Goal: Download file/media

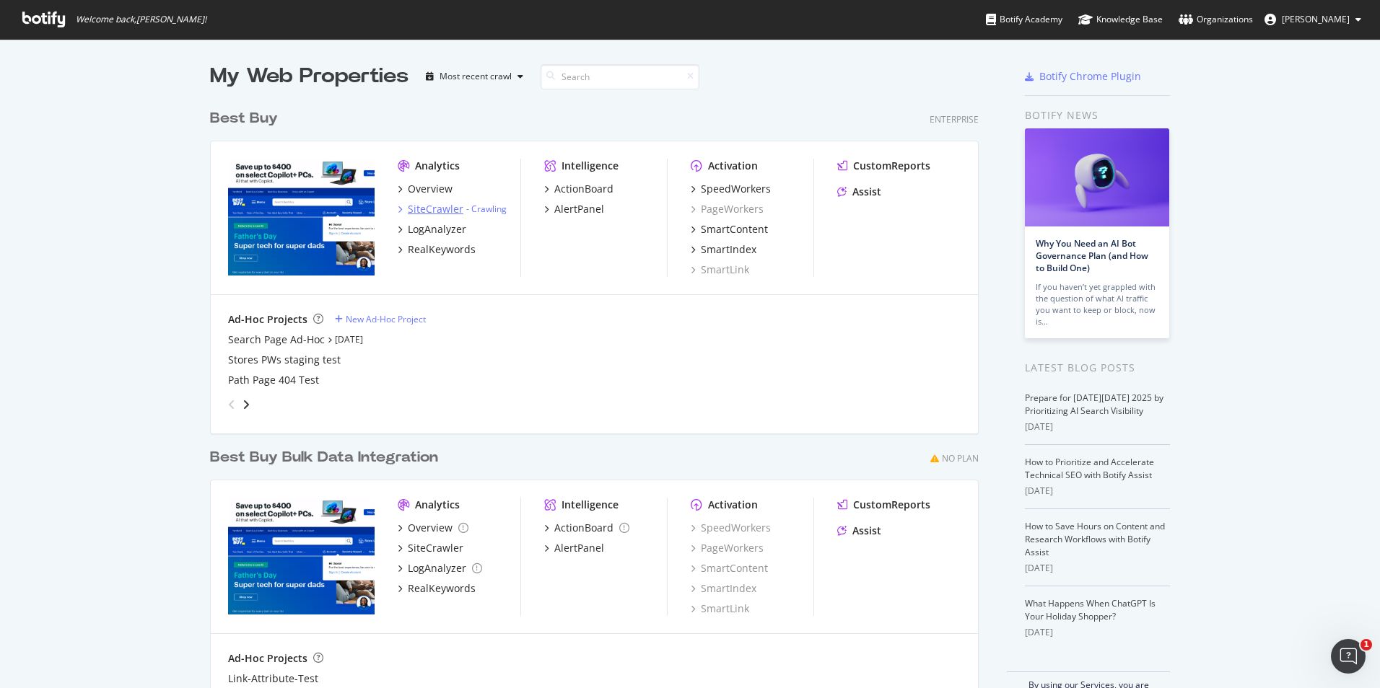
click at [445, 207] on div "SiteCrawler" at bounding box center [436, 209] width 56 height 14
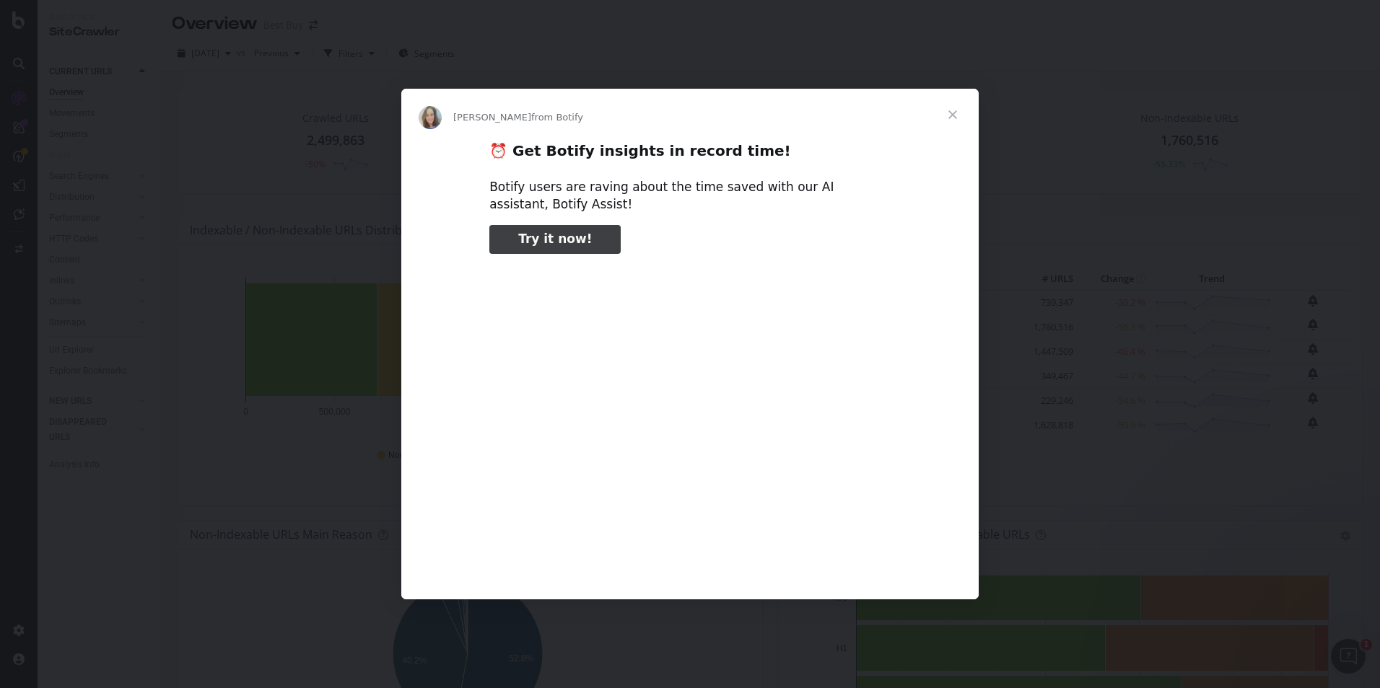
type input "3296666"
click at [663, 110] on span "Close" at bounding box center [953, 115] width 52 height 52
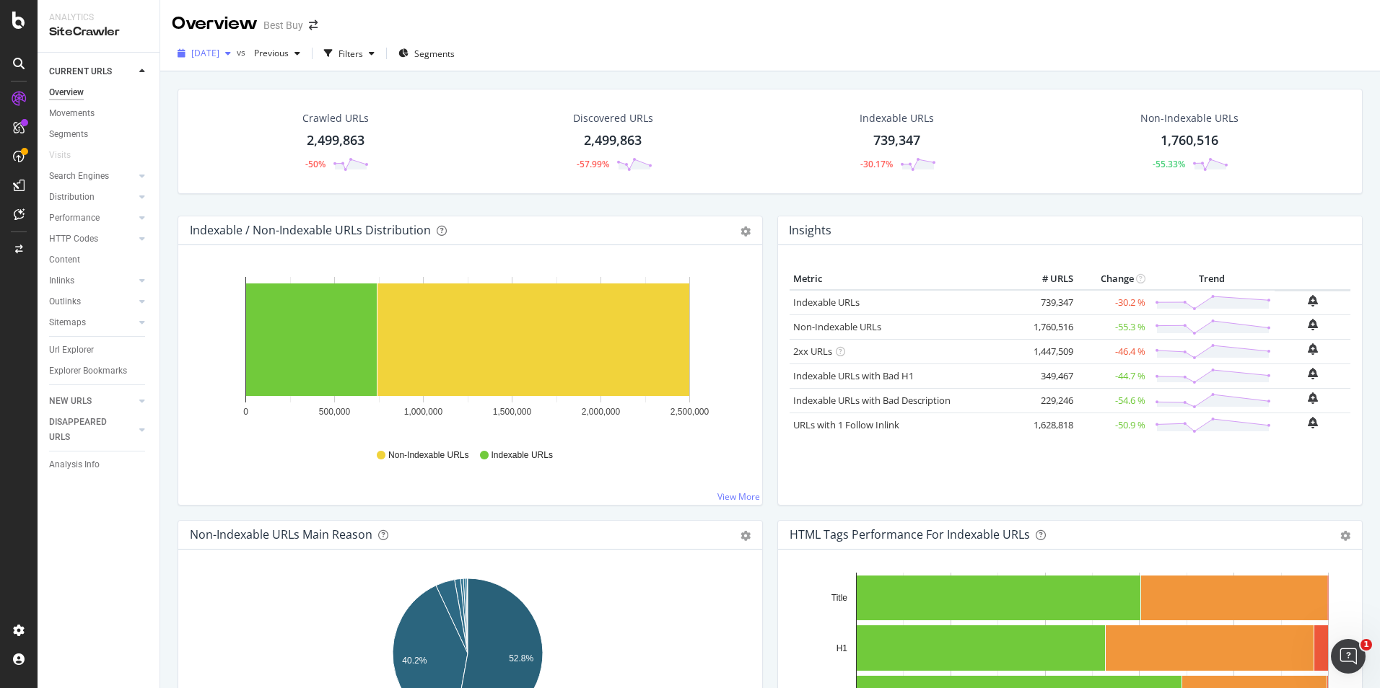
click at [214, 47] on span "[DATE]" at bounding box center [205, 53] width 28 height 12
click at [577, 40] on div "2025 Sep. 23rd vs Previous Filters Segments" at bounding box center [770, 53] width 1220 height 35
drag, startPoint x: 78, startPoint y: 343, endPoint x: 1171, endPoint y: 242, distance: 1097.9
click at [79, 343] on div "Url Explorer" at bounding box center [71, 350] width 45 height 15
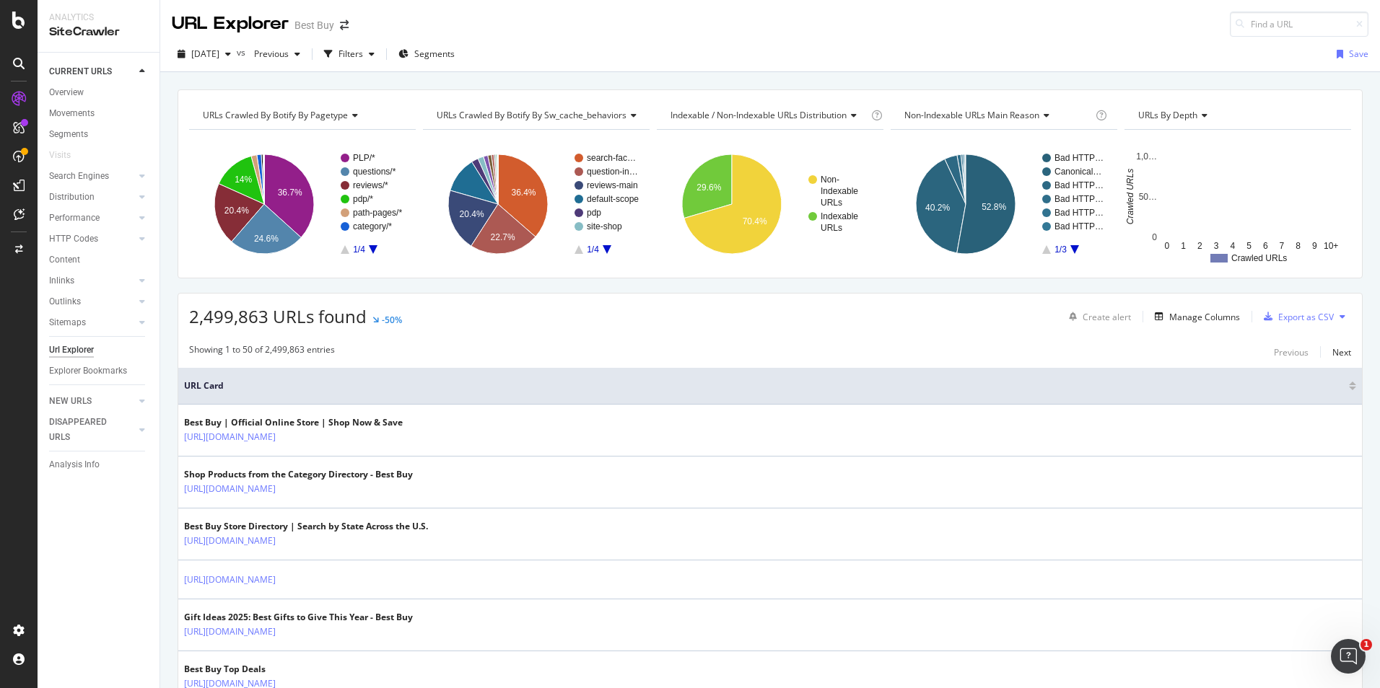
type input "pcmcat1748364530458"
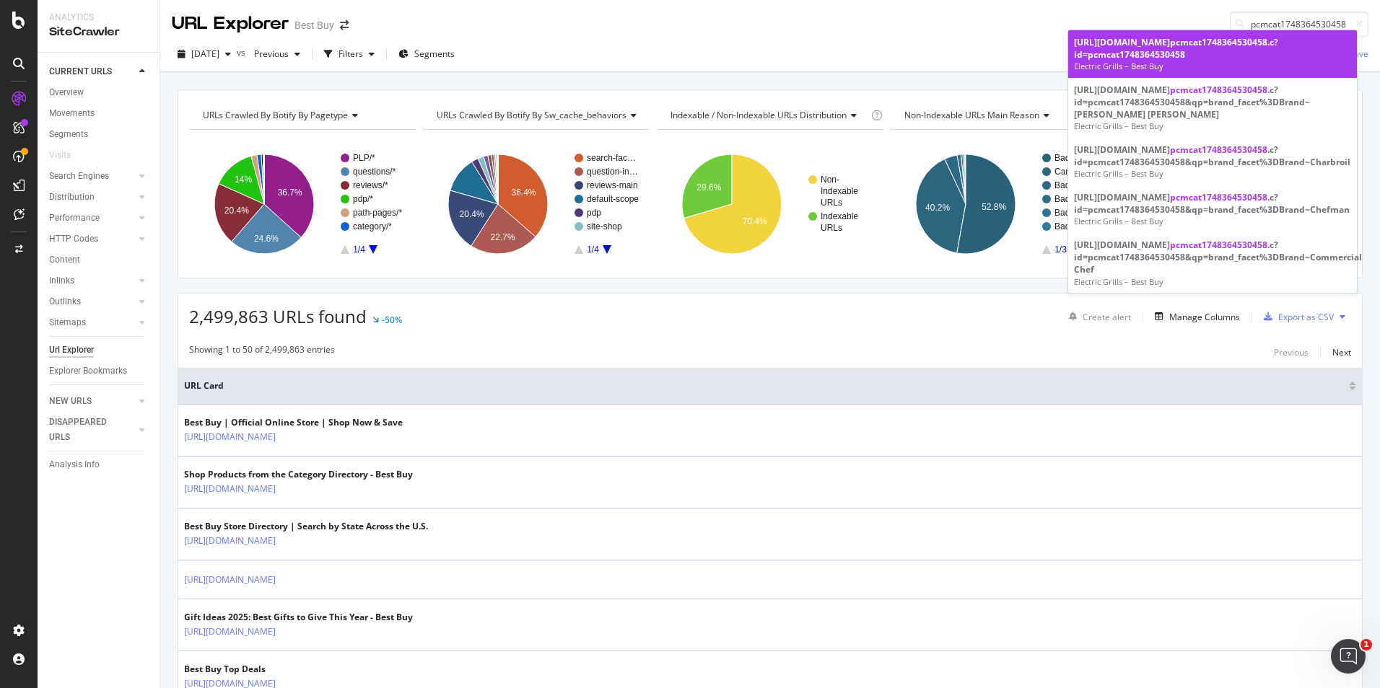
click at [663, 58] on div "https://www.bestbuy.com/site/electric-grills-griddles/electric-grills/ pcmcat17…" at bounding box center [1212, 48] width 277 height 25
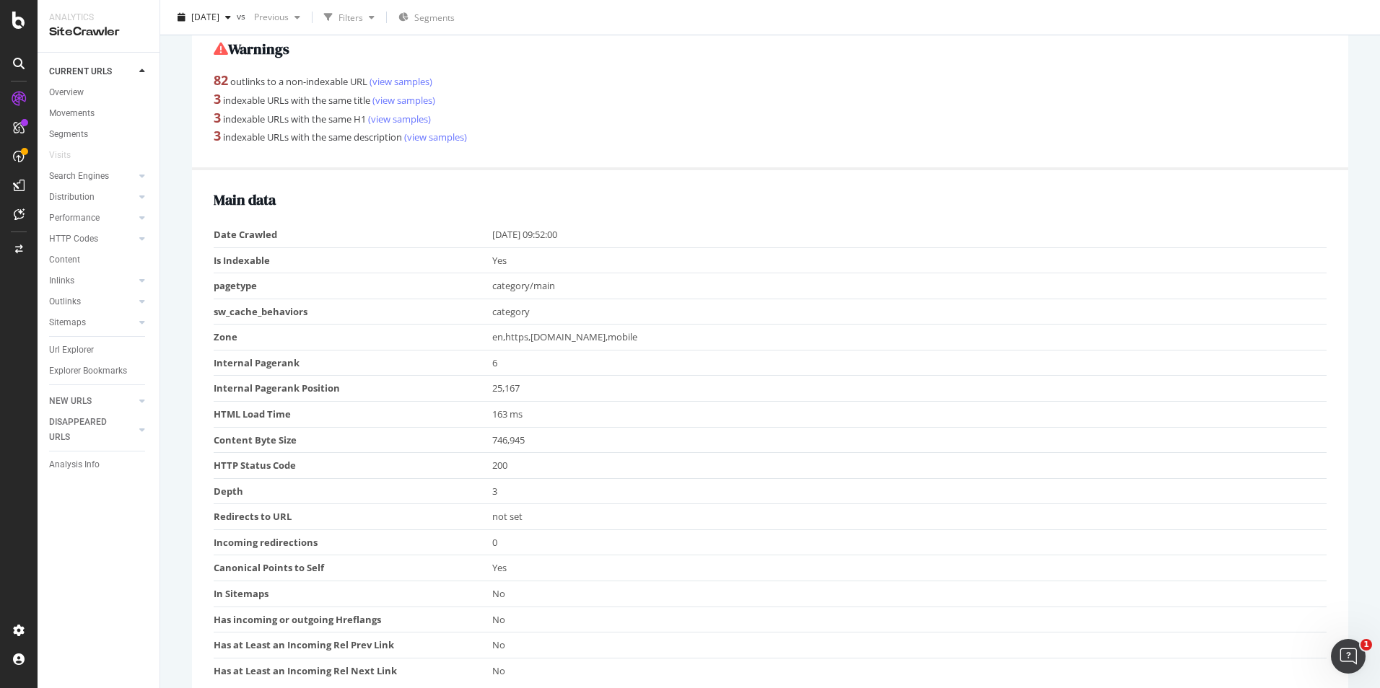
scroll to position [72, 0]
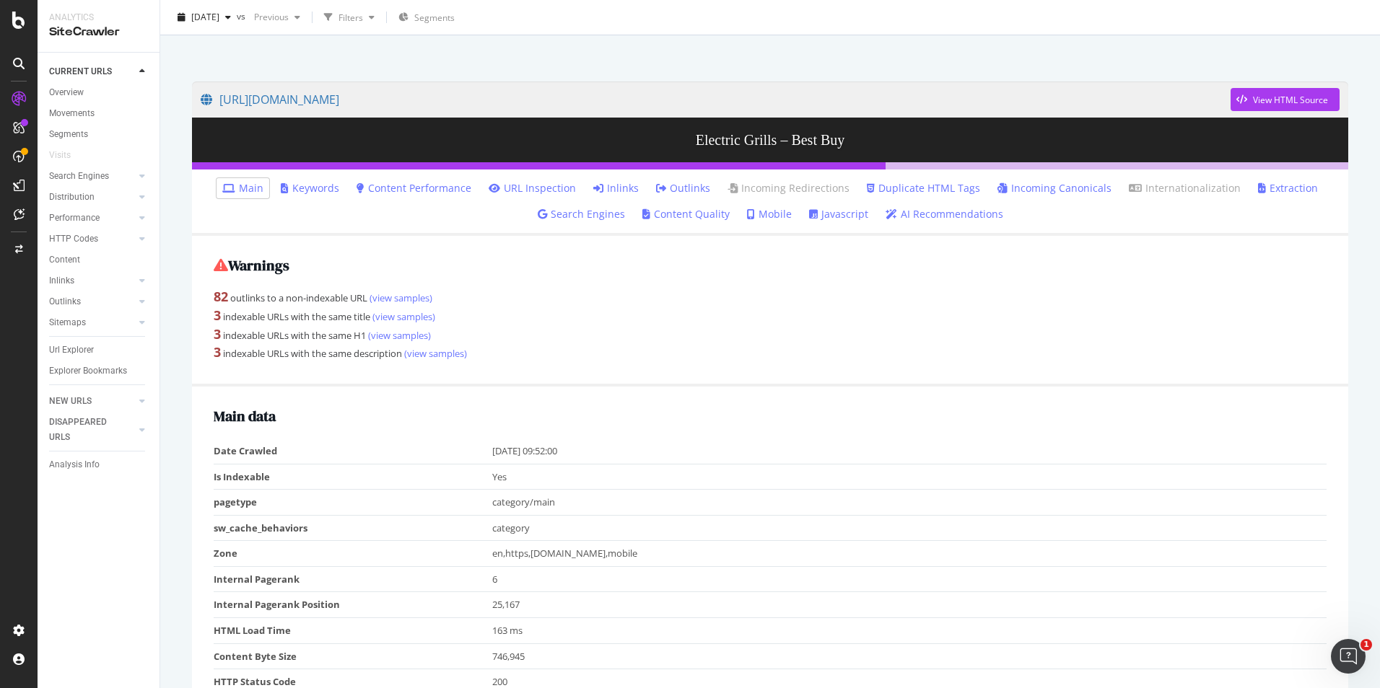
click at [618, 194] on link "Inlinks" at bounding box center [615, 188] width 45 height 14
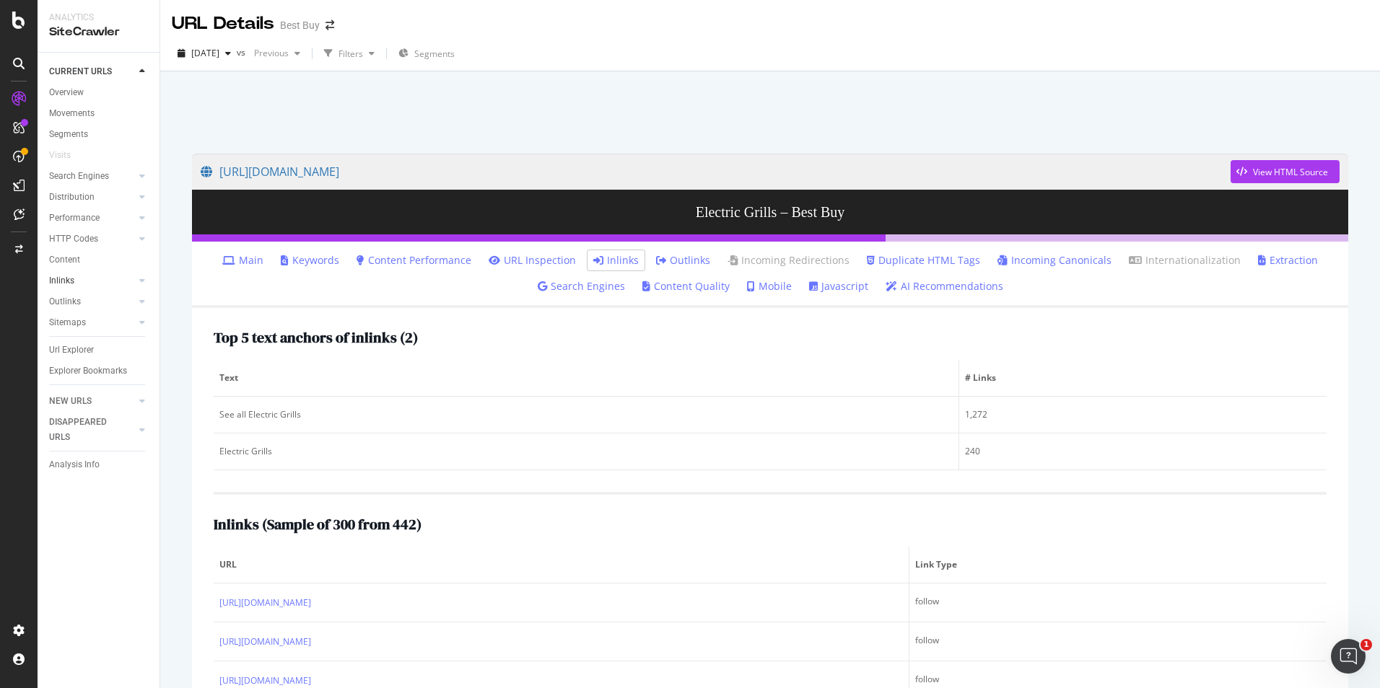
click at [77, 281] on link "Inlinks" at bounding box center [92, 281] width 86 height 15
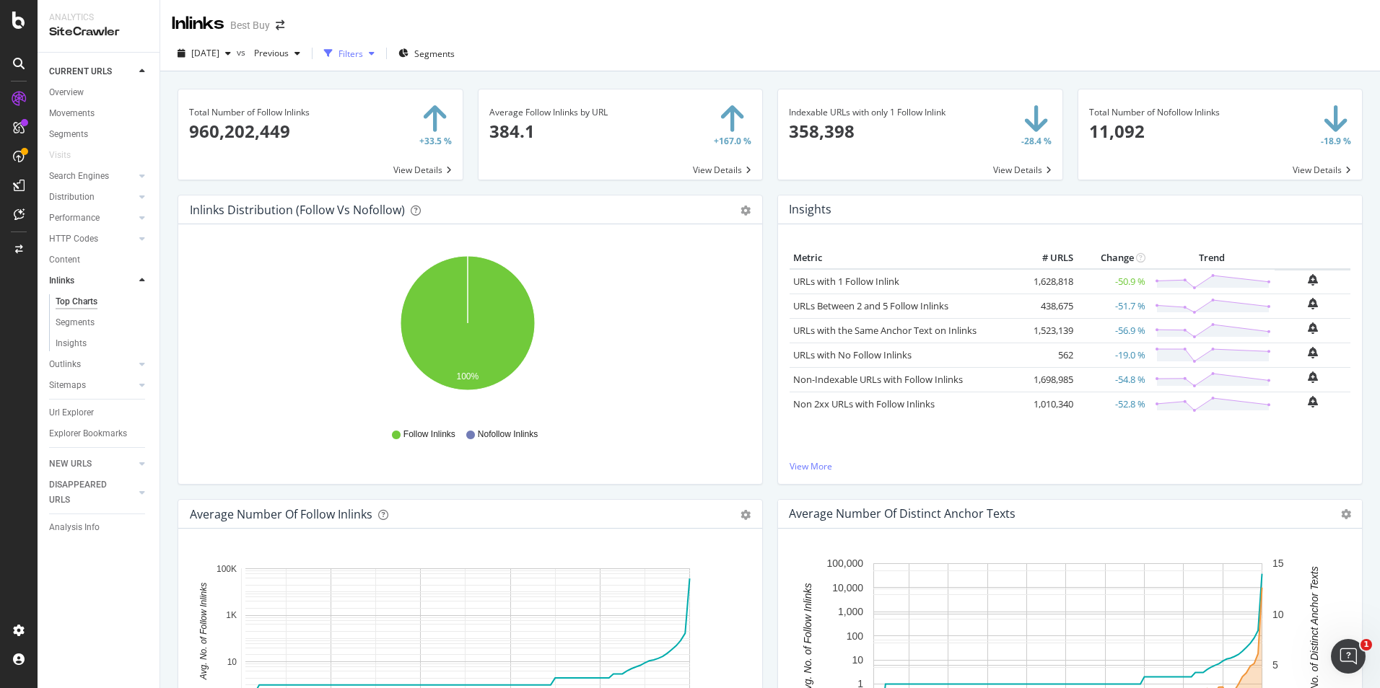
click at [377, 45] on div "Filters" at bounding box center [349, 54] width 62 height 22
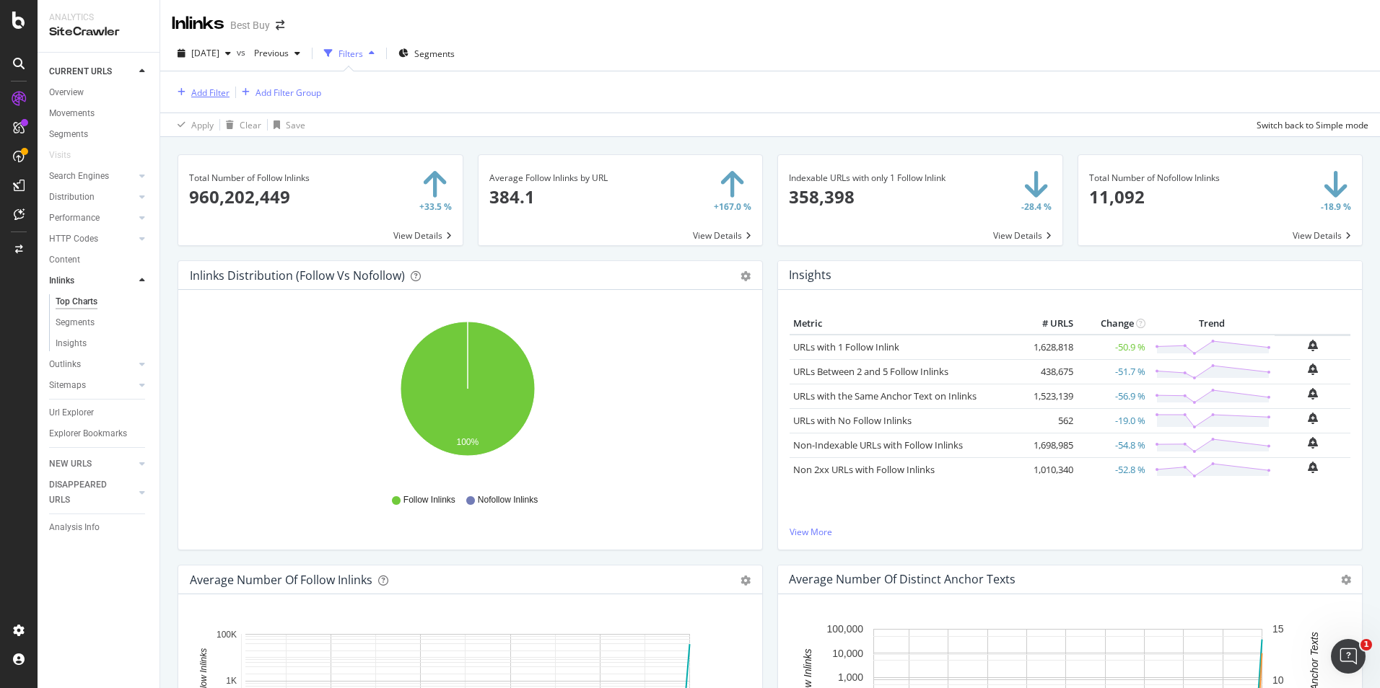
click at [196, 93] on div "Add Filter" at bounding box center [210, 93] width 38 height 12
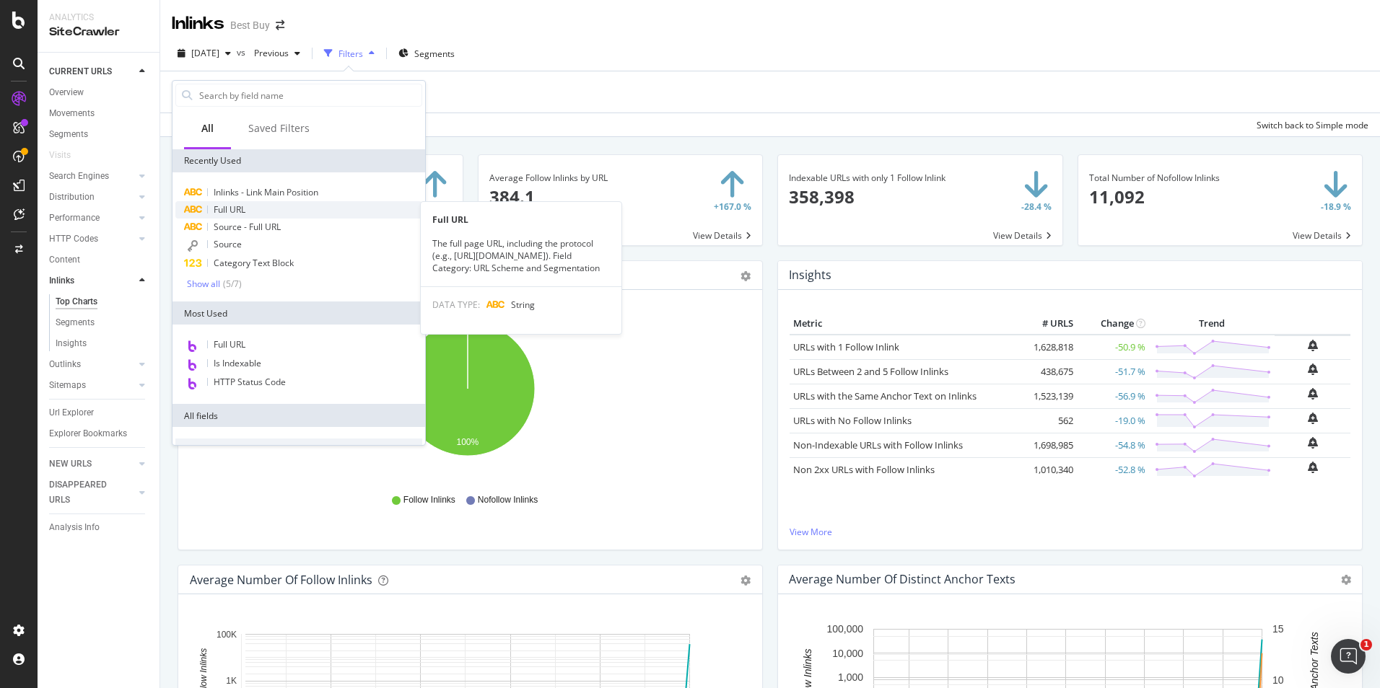
click at [231, 206] on span "Full URL" at bounding box center [230, 210] width 32 height 12
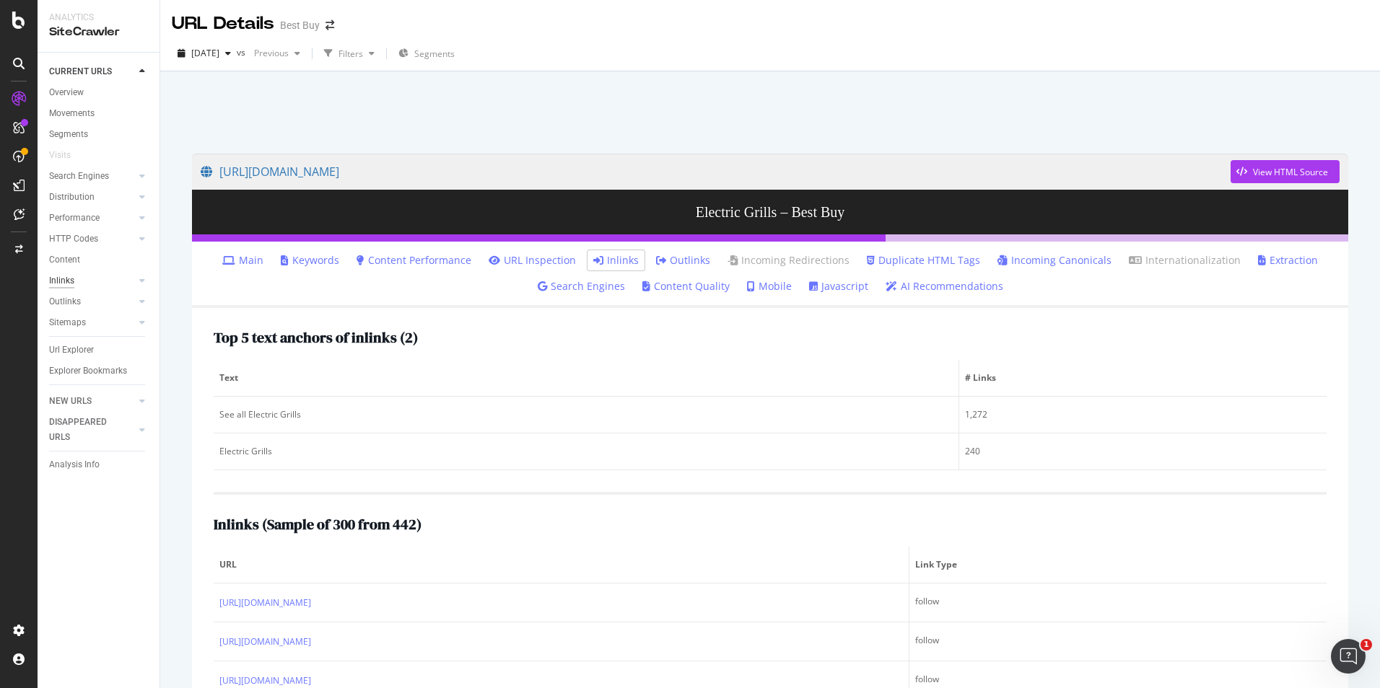
click at [64, 279] on div "Inlinks" at bounding box center [61, 281] width 25 height 15
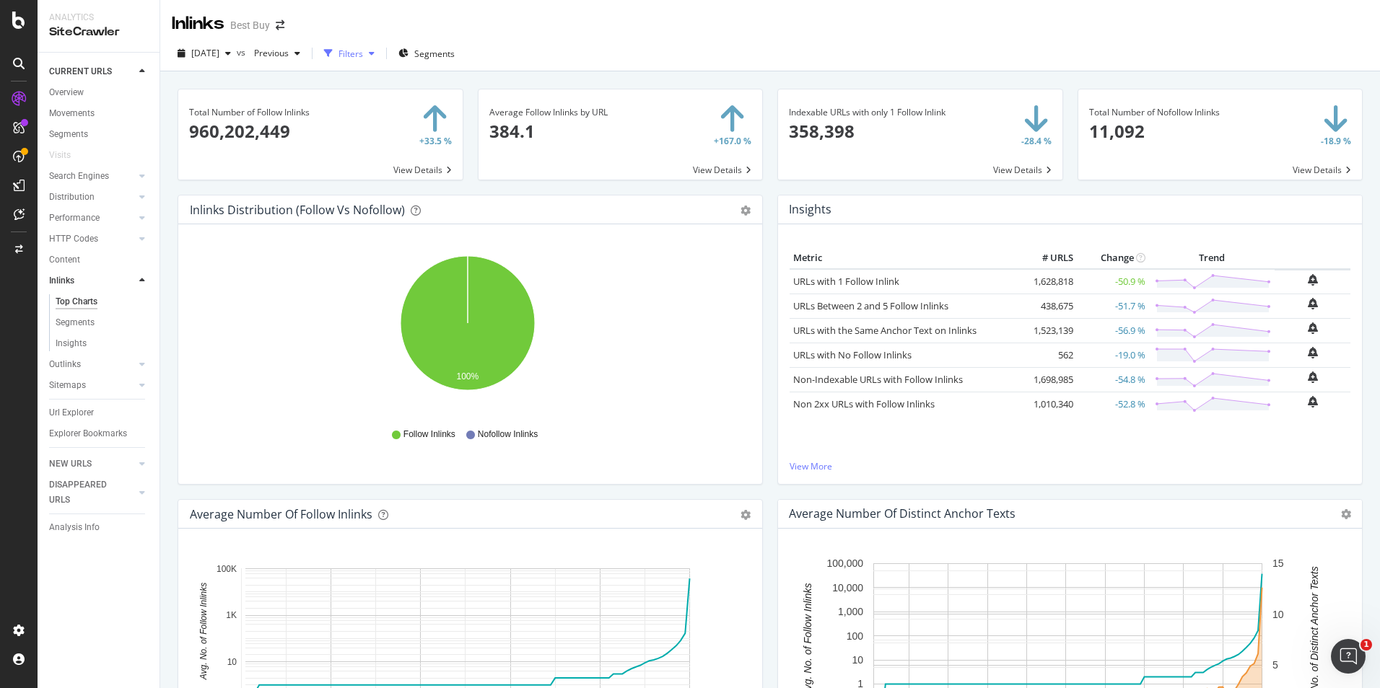
click at [338, 47] on div "button" at bounding box center [328, 53] width 20 height 20
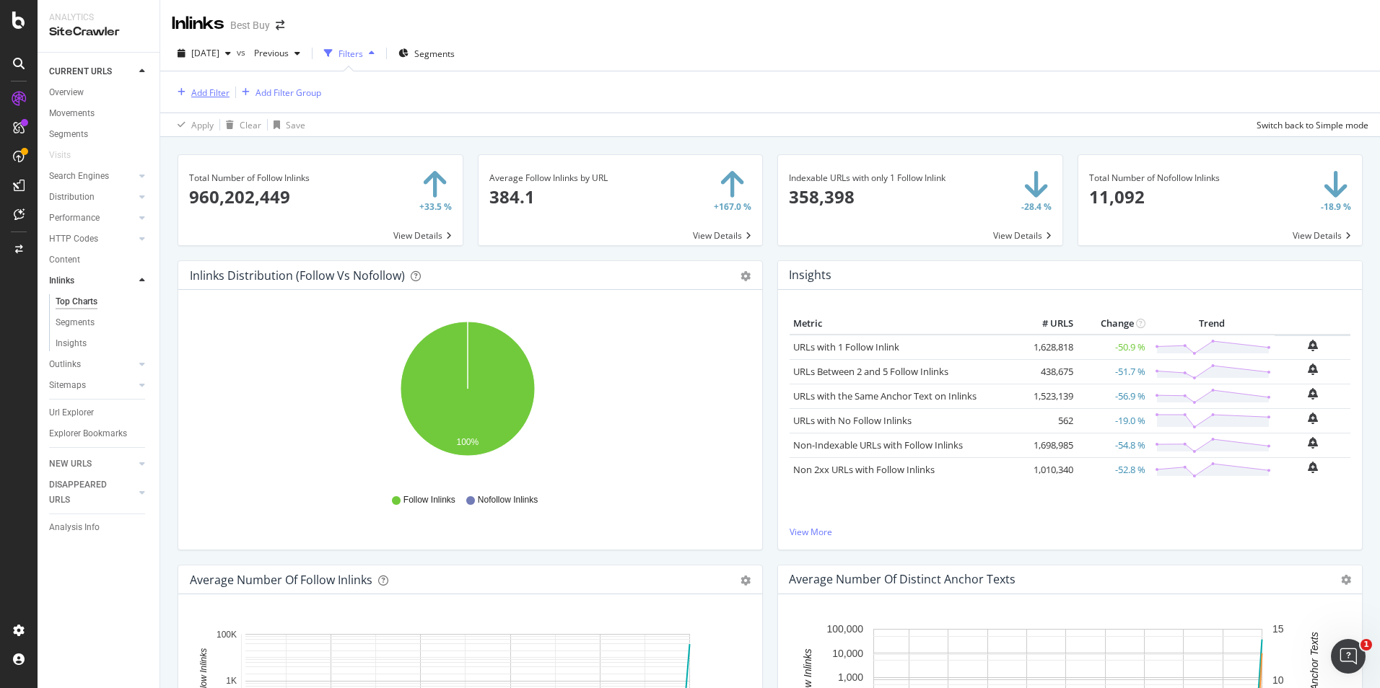
click at [209, 88] on div "Add Filter" at bounding box center [210, 93] width 38 height 12
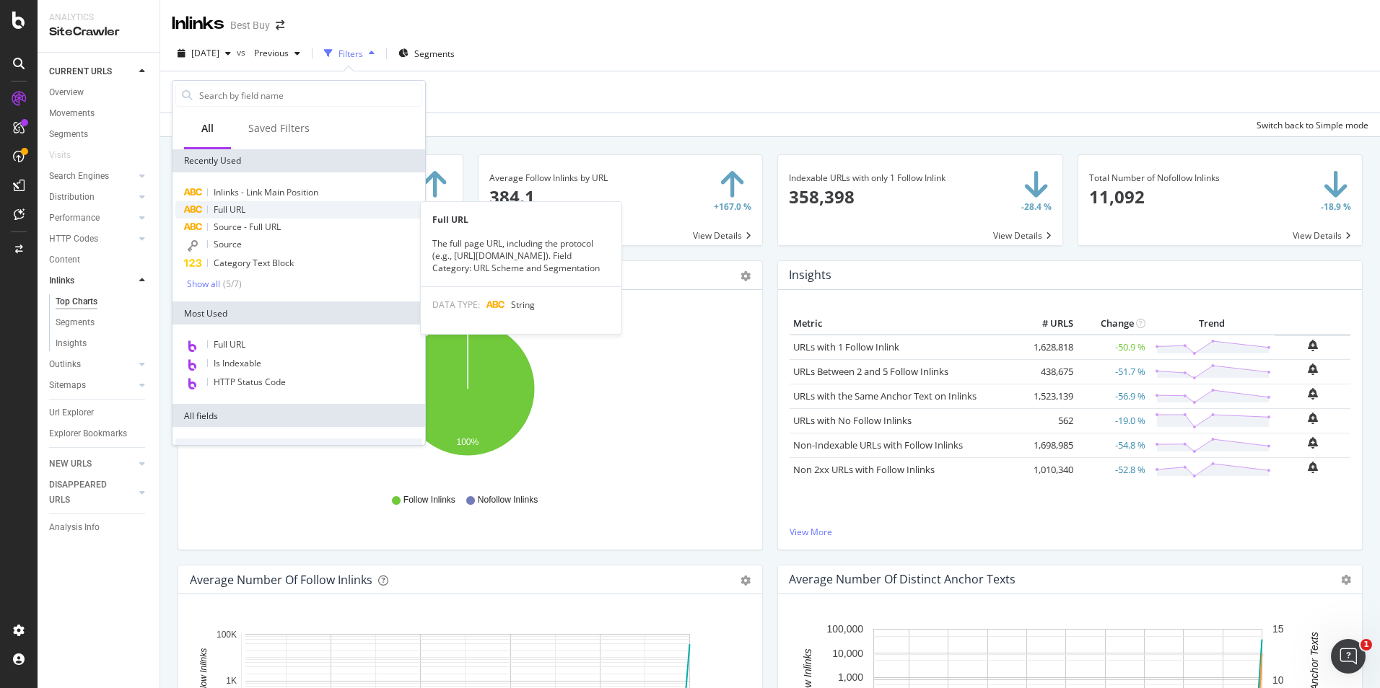
click at [307, 211] on div "Full URL" at bounding box center [298, 209] width 247 height 17
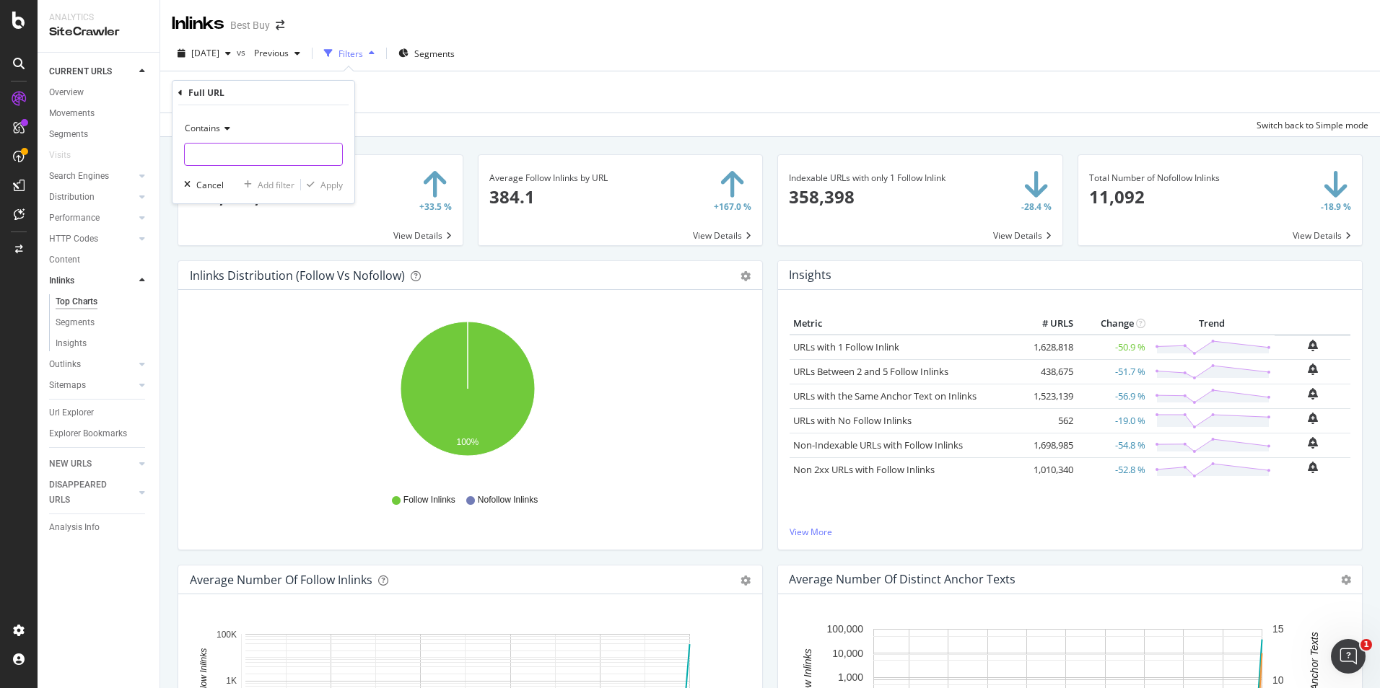
click at [276, 153] on input "text" at bounding box center [263, 154] width 157 height 23
paste input "[URL][DOMAIN_NAME]"
type input "[URL][DOMAIN_NAME]"
click at [324, 187] on div "Apply" at bounding box center [331, 185] width 22 height 12
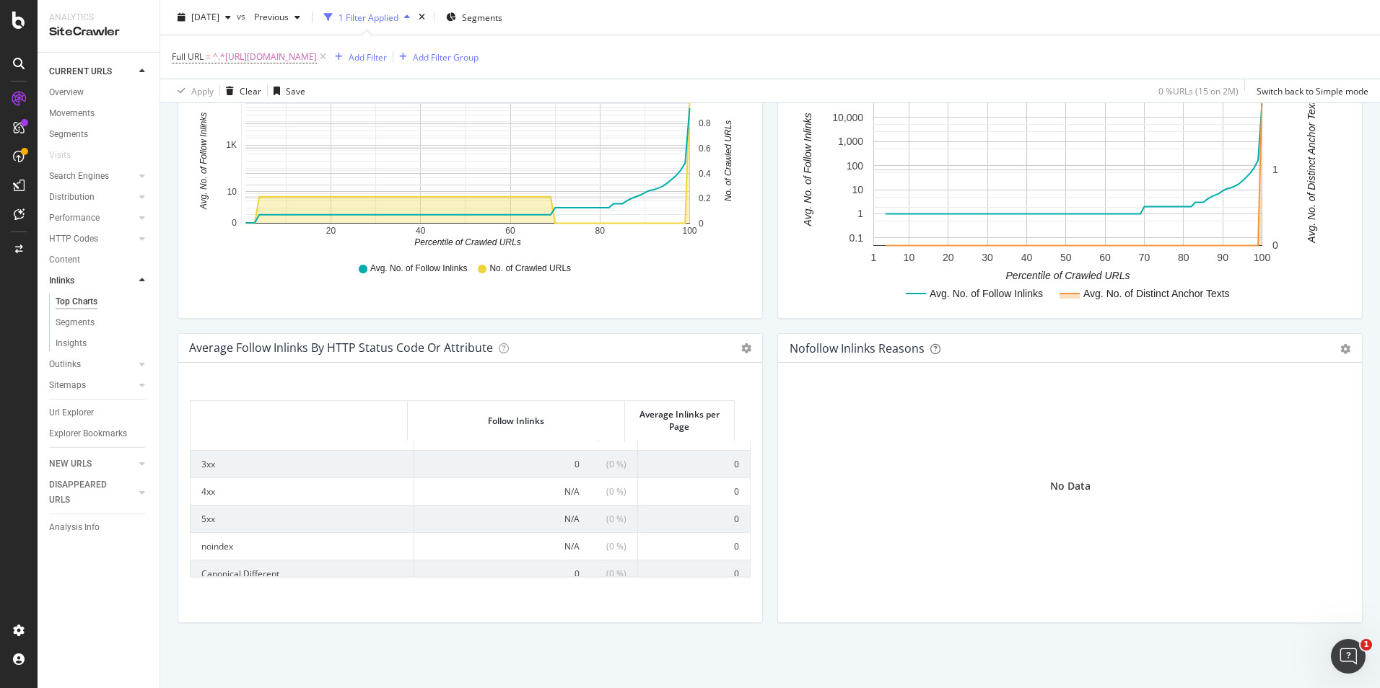
scroll to position [57, 0]
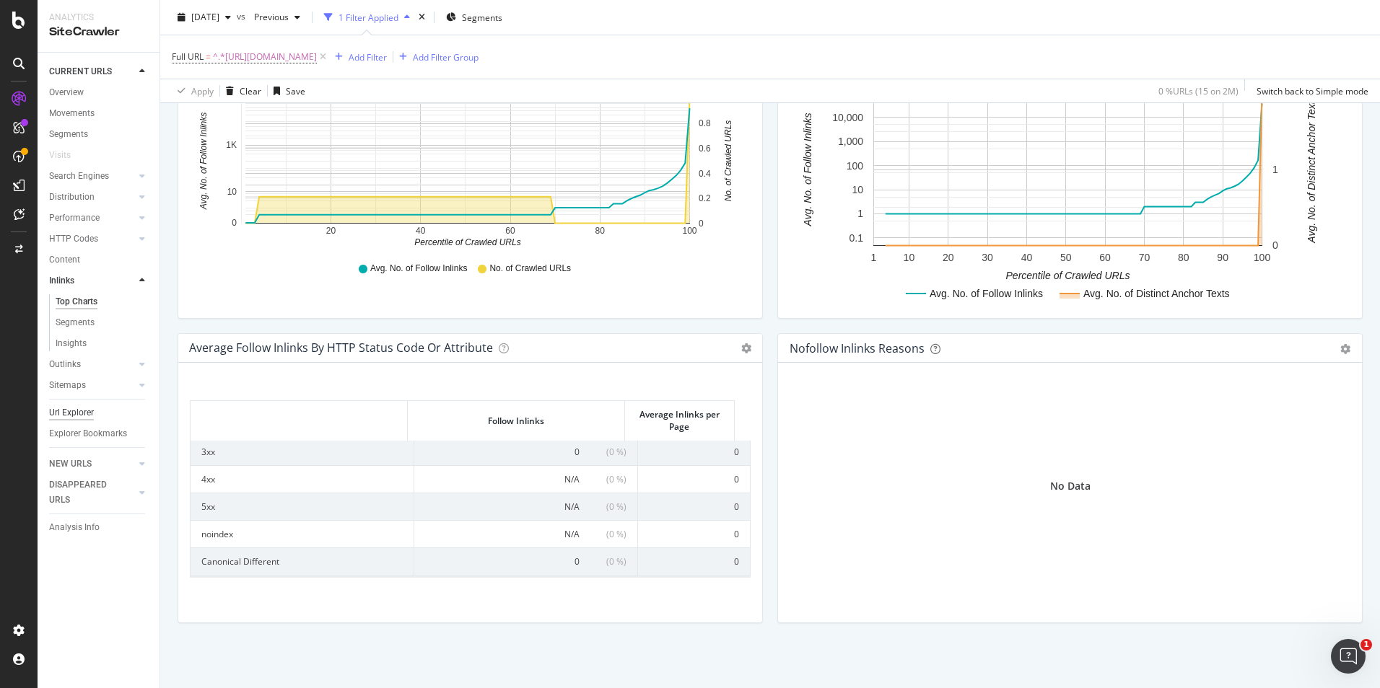
click at [89, 406] on div "Url Explorer" at bounding box center [71, 413] width 45 height 15
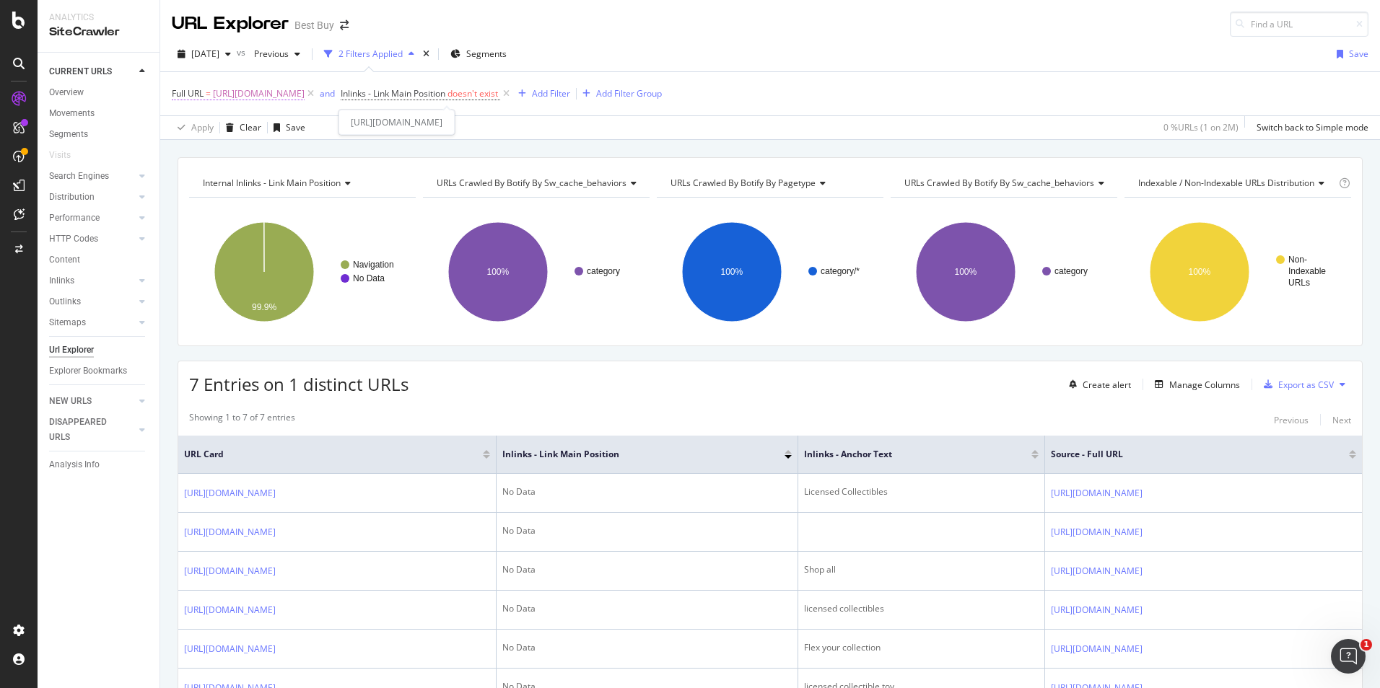
click at [305, 97] on span "[URL][DOMAIN_NAME]" at bounding box center [259, 94] width 92 height 20
click at [289, 146] on input "[URL][DOMAIN_NAME]" at bounding box center [253, 153] width 136 height 23
paste input "electric-grills-griddles/electric-grills/pcmcat1748364530458.c?id=pcmcat1748364…"
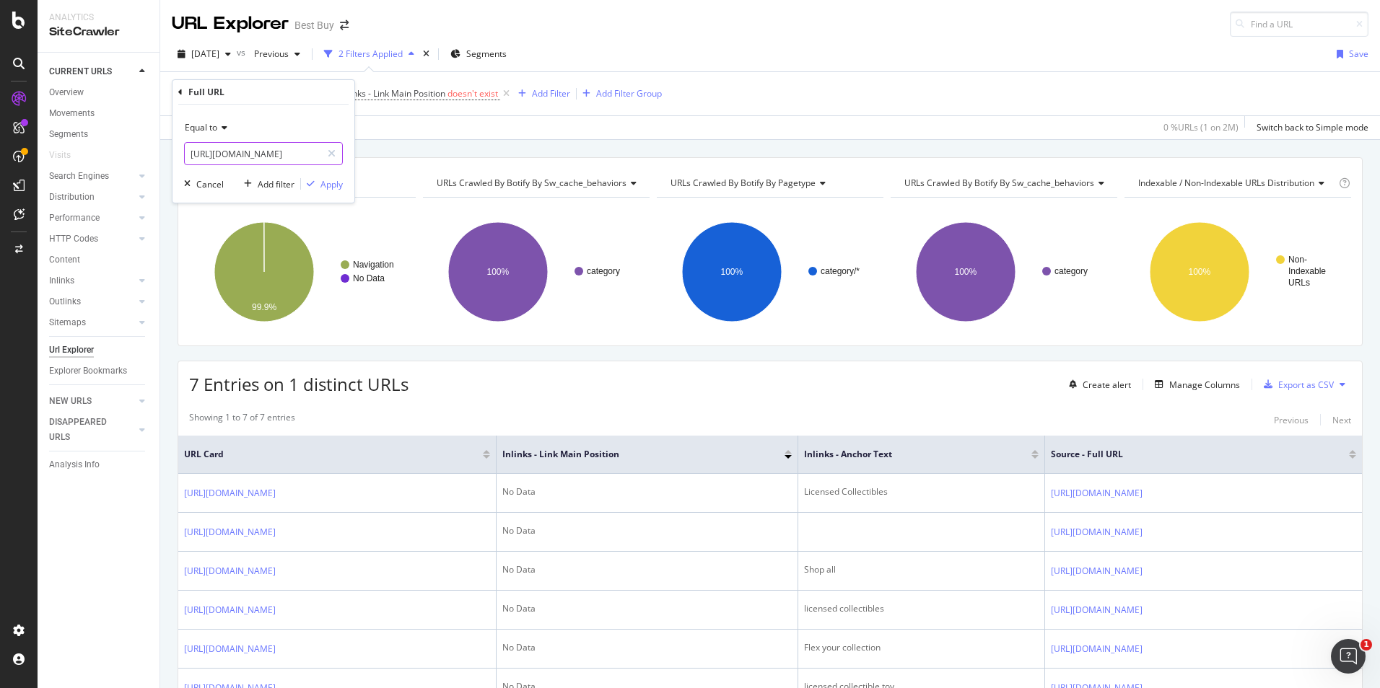
scroll to position [0, 352]
type input "[URL][DOMAIN_NAME]"
click at [331, 183] on div "Apply" at bounding box center [331, 184] width 22 height 12
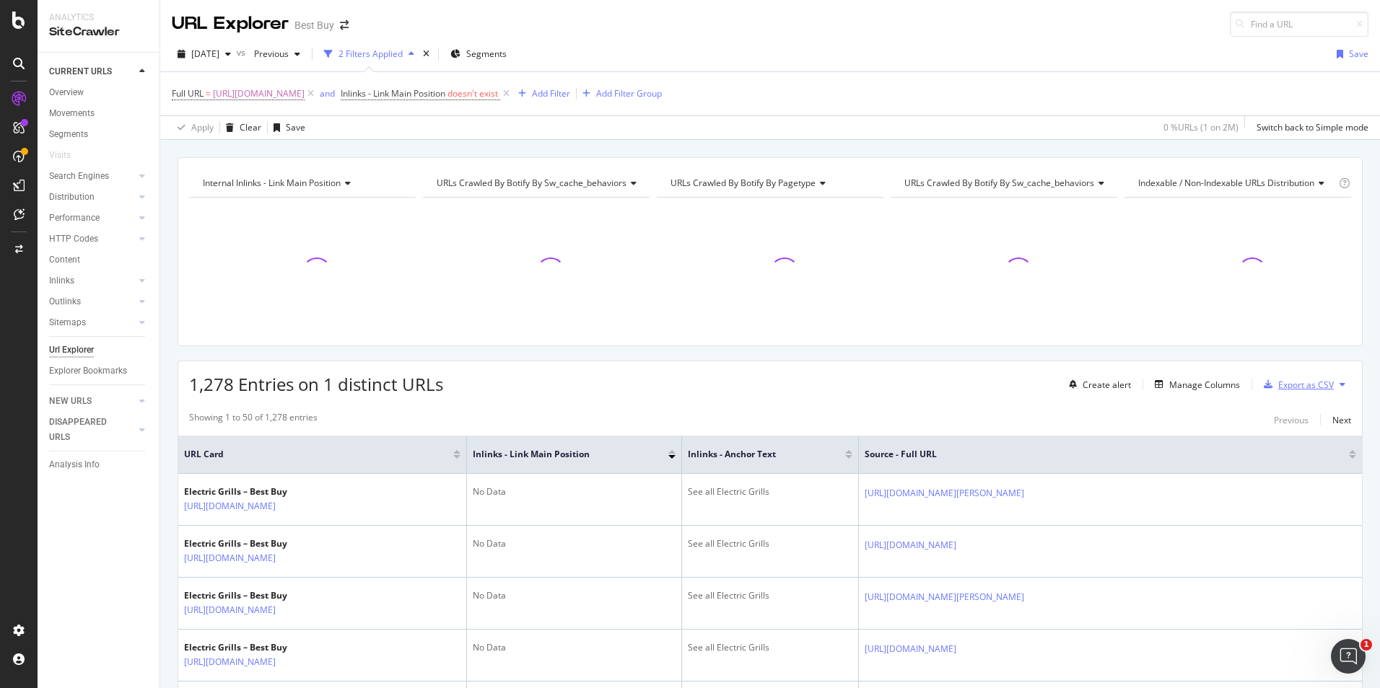
click at [1298, 387] on div "Export as CSV" at bounding box center [1306, 385] width 56 height 12
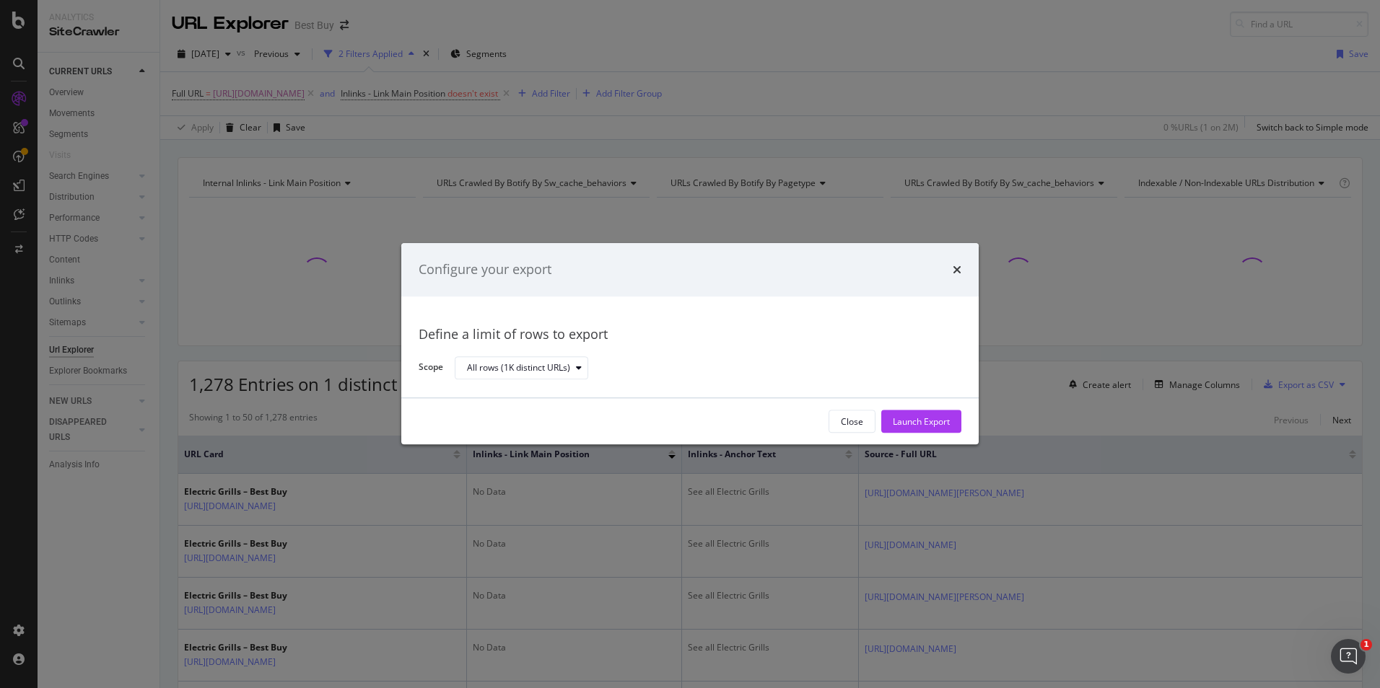
click at [591, 373] on div "All rows (1K distinct URLs)" at bounding box center [702, 368] width 495 height 25
click at [577, 371] on icon "modal" at bounding box center [579, 368] width 6 height 9
click at [688, 364] on div "All rows (1K distinct URLs)" at bounding box center [702, 368] width 495 height 25
click at [924, 418] on div "Launch Export" at bounding box center [921, 422] width 57 height 12
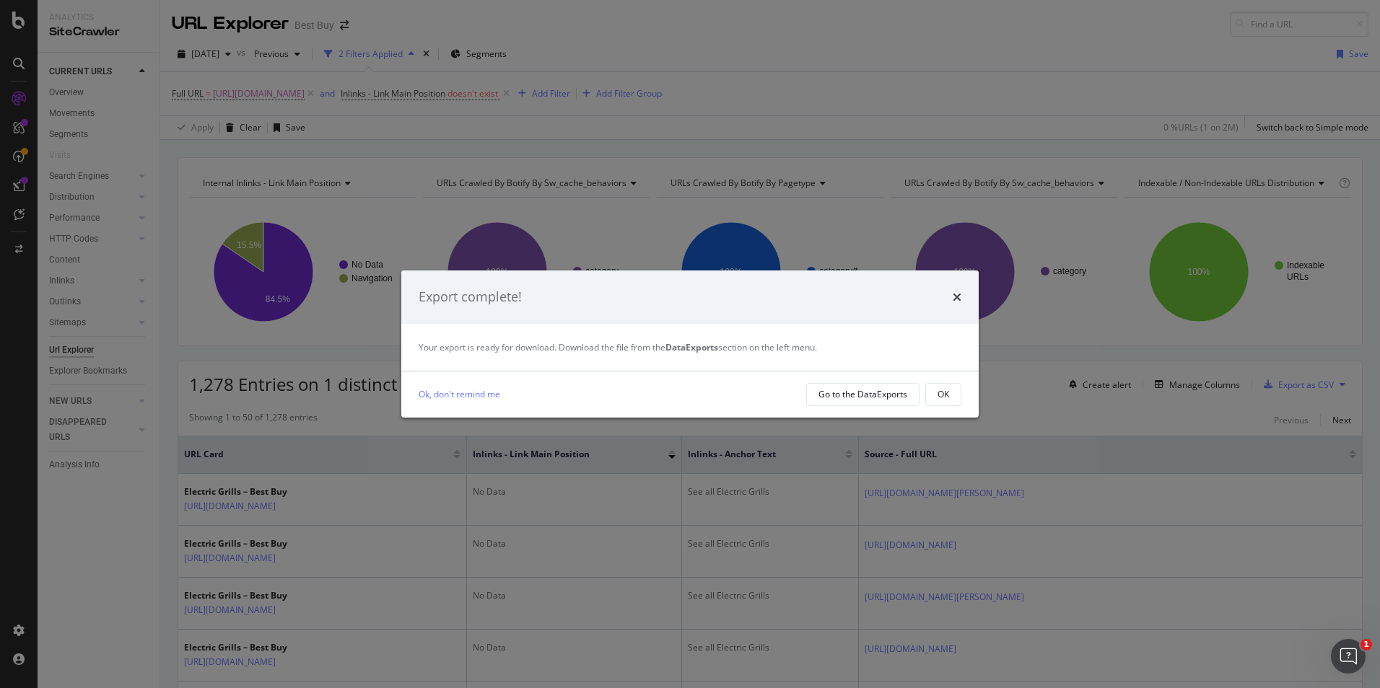
click at [949, 395] on button "OK" at bounding box center [943, 394] width 36 height 23
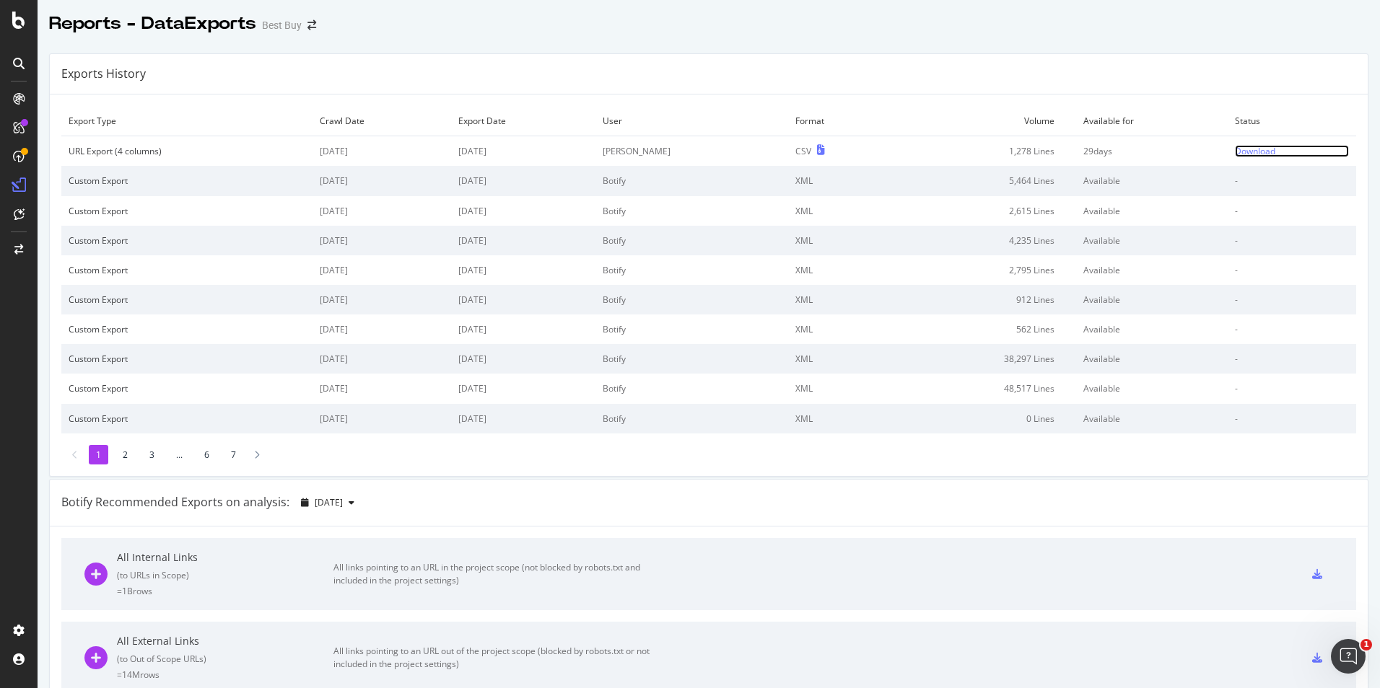
click at [1246, 149] on div "Download" at bounding box center [1255, 151] width 40 height 12
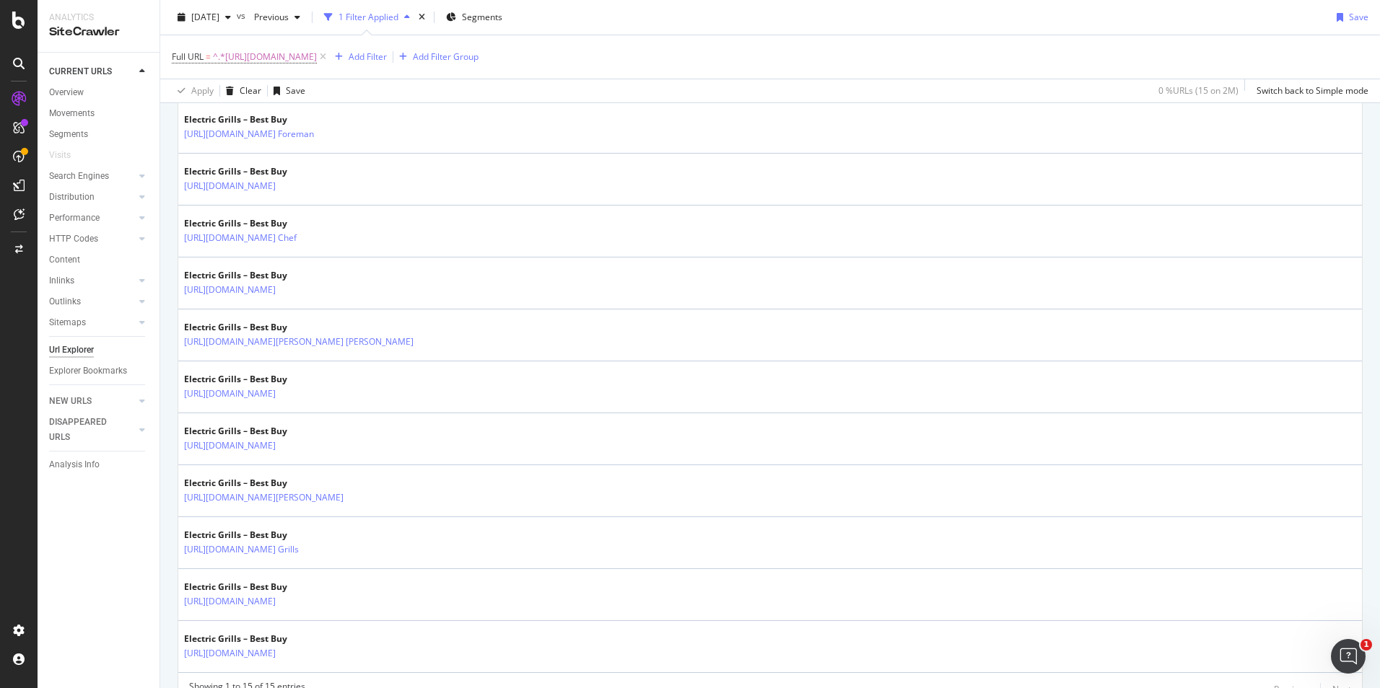
scroll to position [647, 0]
